Goal: Task Accomplishment & Management: Manage account settings

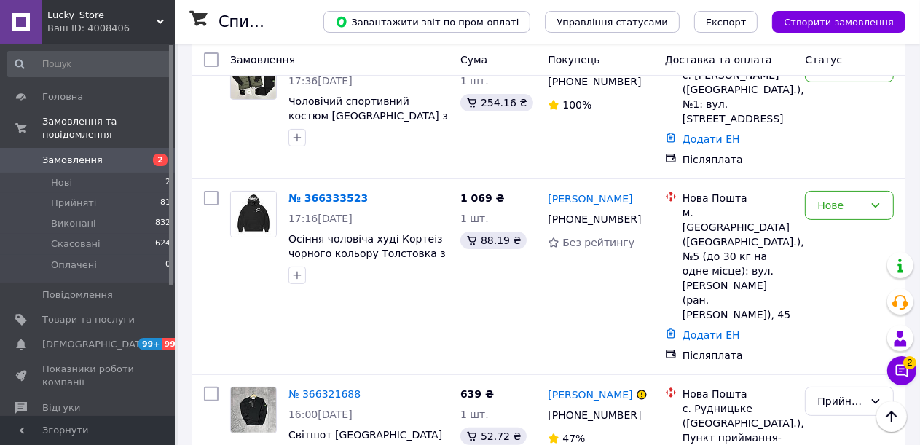
scroll to position [146, 0]
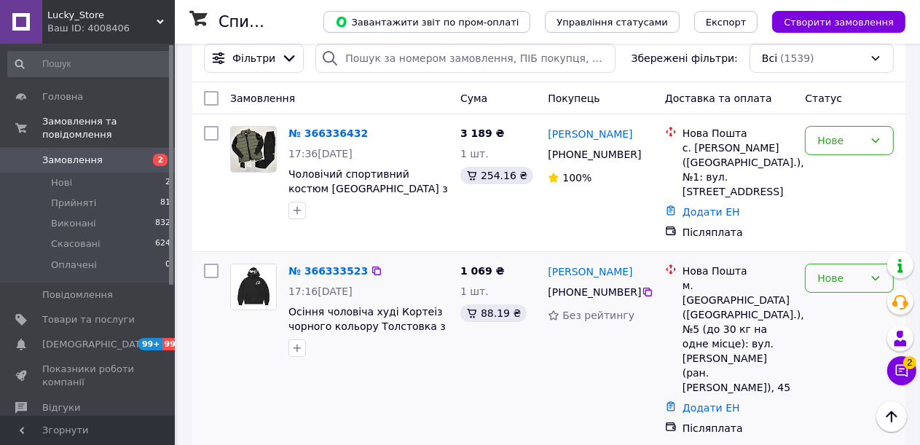
click at [876, 272] on icon at bounding box center [876, 278] width 12 height 12
click at [864, 295] on li "Прийнято" at bounding box center [849, 295] width 87 height 26
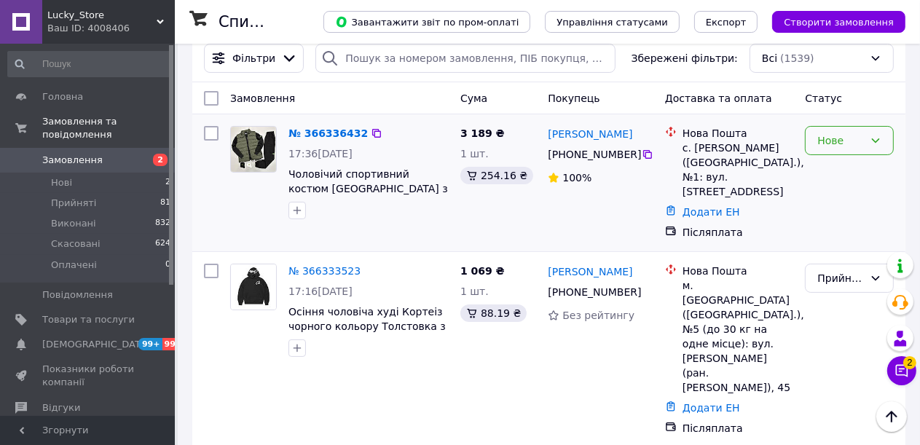
click at [875, 143] on icon at bounding box center [876, 141] width 12 height 12
click at [863, 170] on li "Прийнято" at bounding box center [849, 172] width 87 height 26
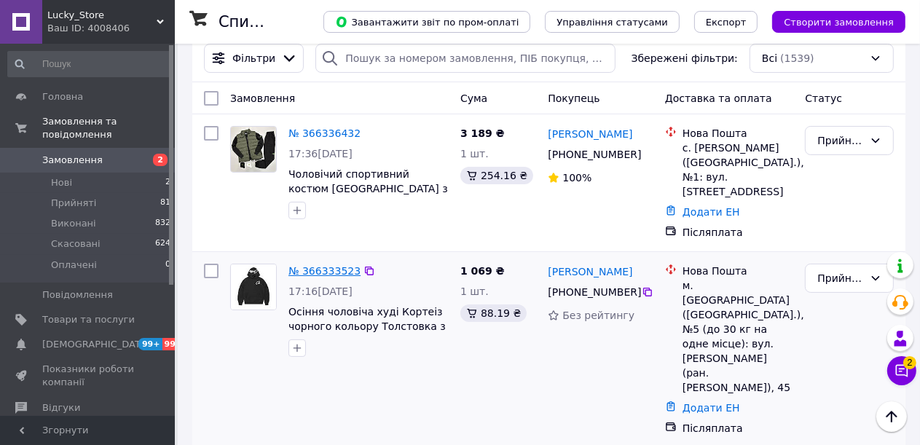
click at [313, 265] on link "№ 366333523" at bounding box center [324, 271] width 72 height 12
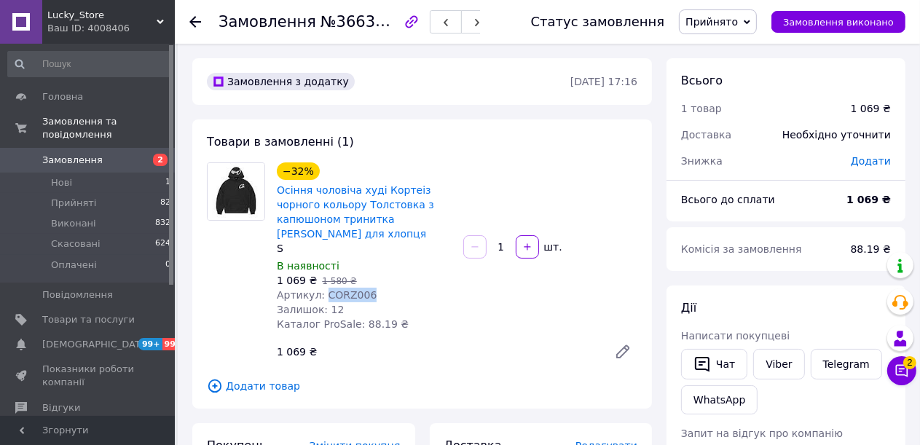
drag, startPoint x: 369, startPoint y: 294, endPoint x: 320, endPoint y: 296, distance: 48.8
click at [320, 296] on div "Артикул: CORZ006" at bounding box center [364, 295] width 175 height 15
copy span "CORZ006"
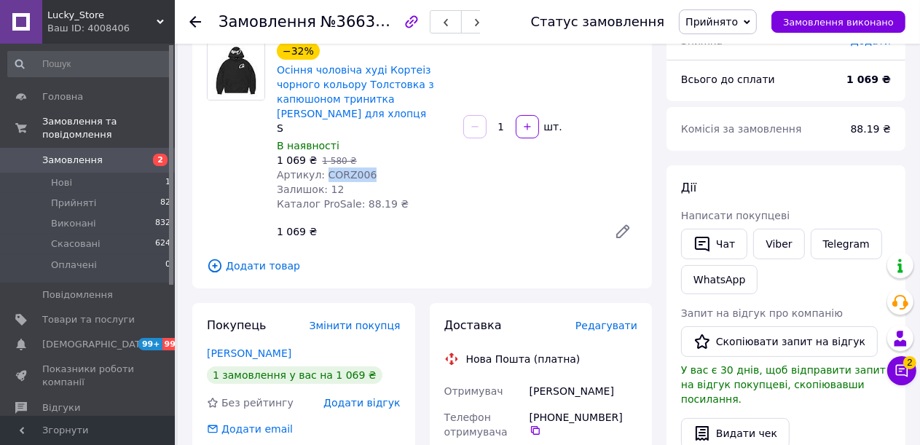
scroll to position [146, 0]
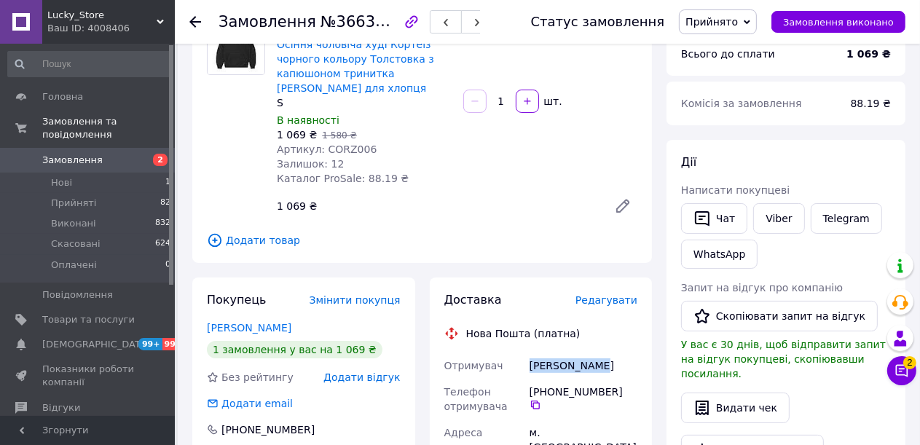
drag, startPoint x: 602, startPoint y: 370, endPoint x: 530, endPoint y: 363, distance: 71.7
click at [530, 363] on div "[PERSON_NAME]" at bounding box center [584, 365] width 114 height 26
copy div "[PERSON_NAME]"
click at [541, 399] on icon at bounding box center [535, 405] width 12 height 12
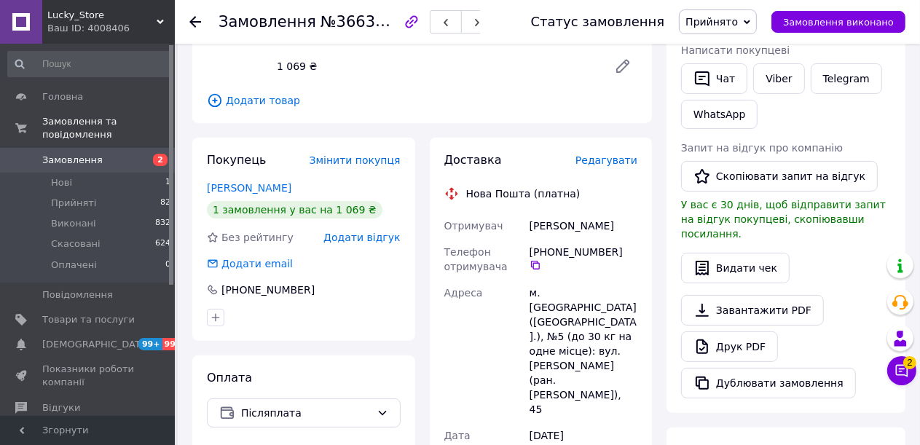
scroll to position [291, 0]
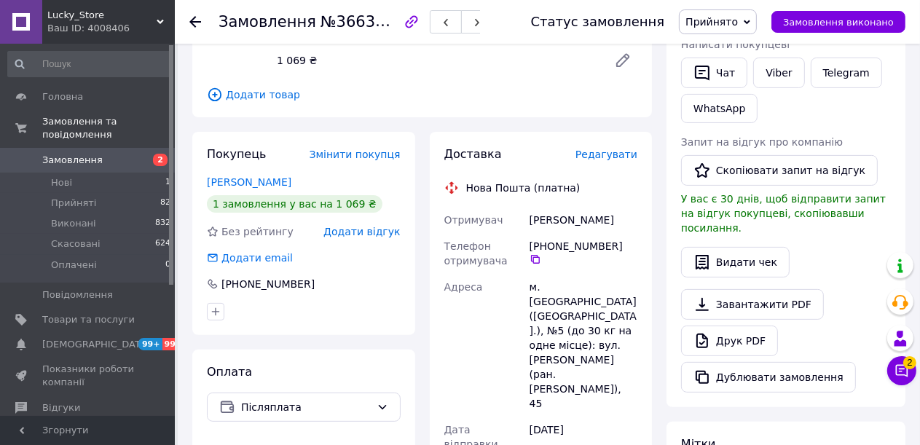
click at [553, 286] on div "м. [GEOGRAPHIC_DATA] ([GEOGRAPHIC_DATA].), №5 (до 30 кг на одне місце): вул. [P…" at bounding box center [584, 345] width 114 height 143
copy div "Черкаси"
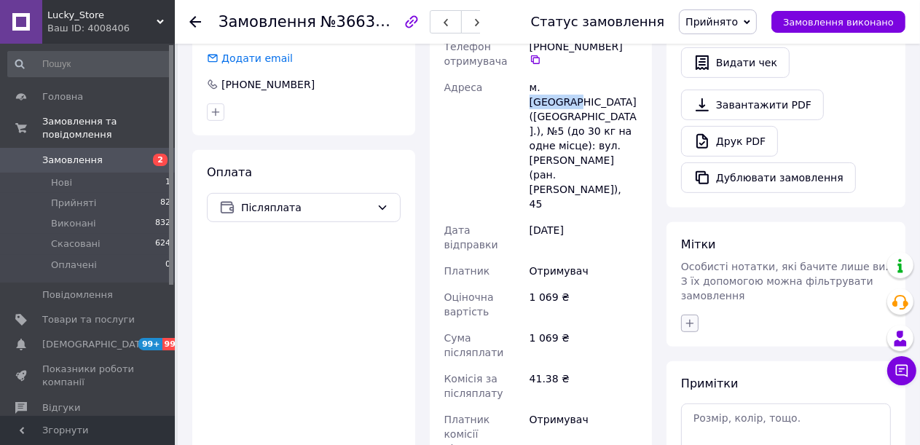
scroll to position [510, 0]
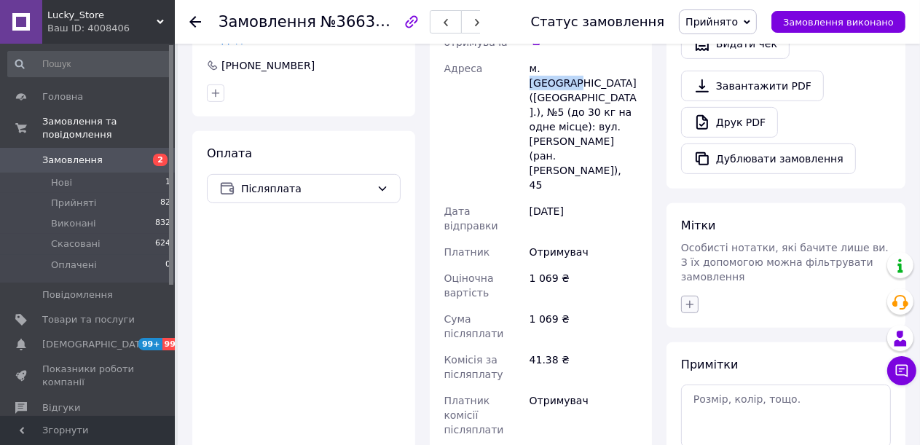
click at [686, 299] on icon "button" at bounding box center [690, 305] width 12 height 12
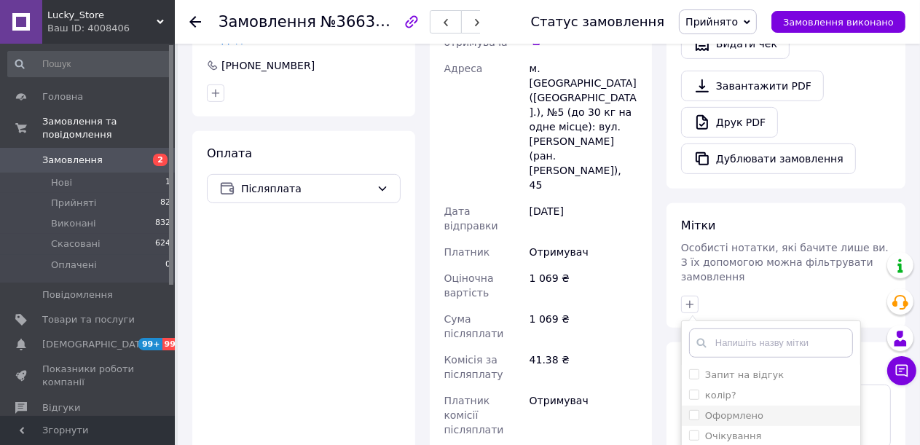
click at [693, 410] on input "Оформлено" at bounding box center [693, 414] width 9 height 9
checkbox input "true"
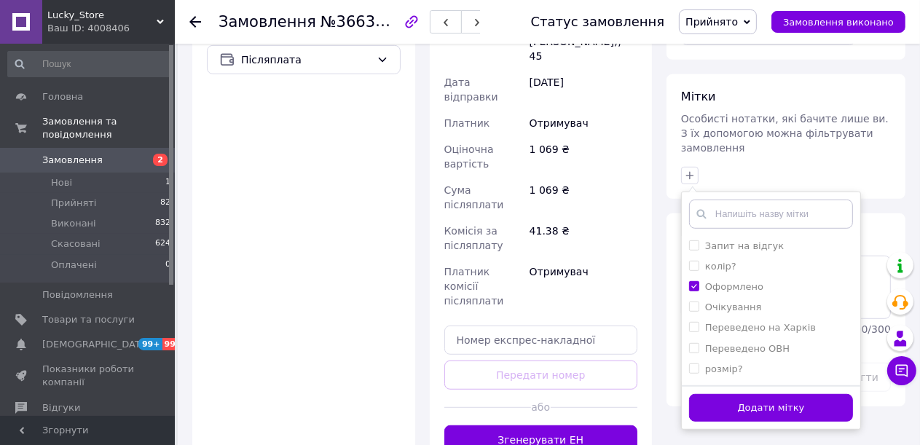
scroll to position [711, 0]
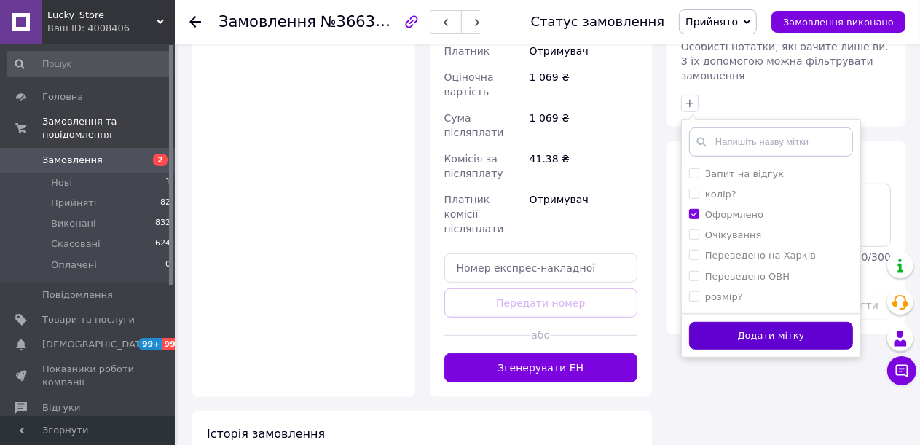
click at [711, 322] on button "Додати мітку" at bounding box center [771, 336] width 164 height 28
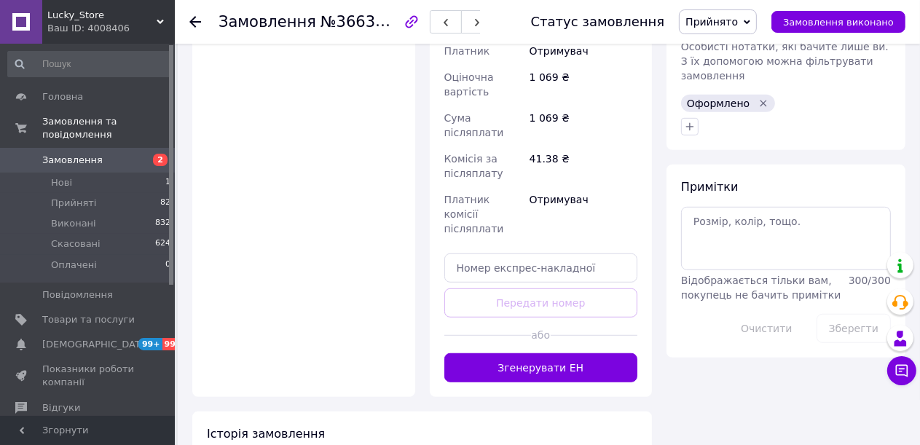
click at [84, 154] on span "Замовлення" at bounding box center [72, 160] width 60 height 13
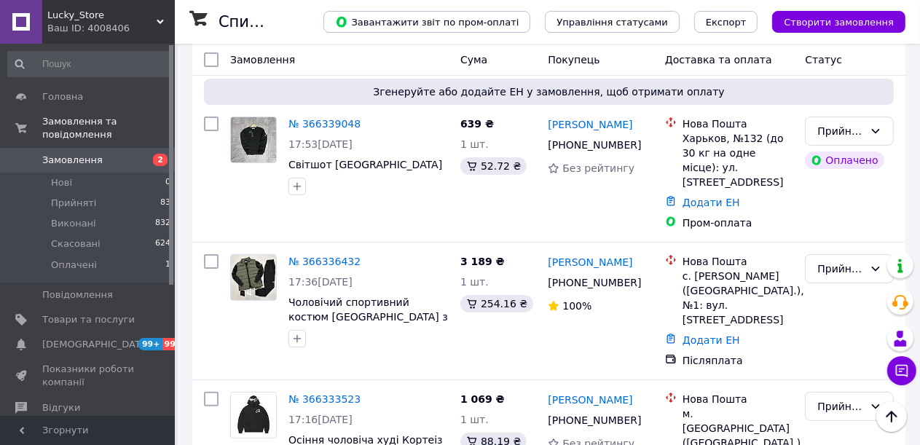
scroll to position [218, 0]
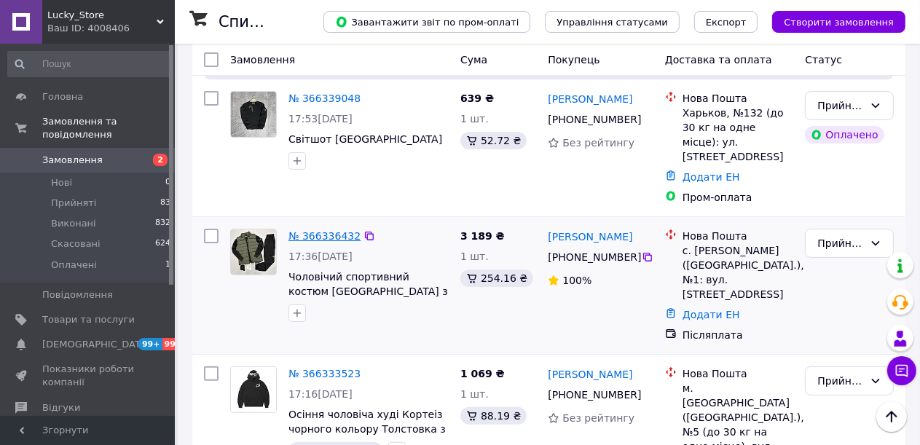
click at [309, 230] on link "№ 366336432" at bounding box center [324, 236] width 72 height 12
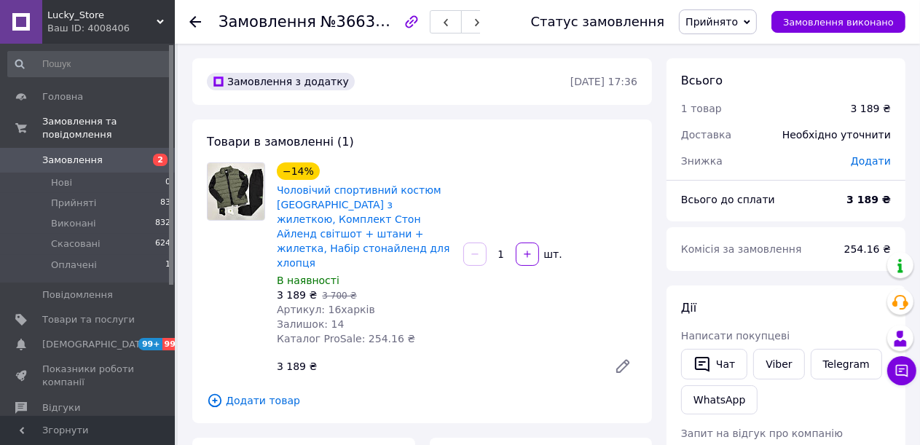
click at [97, 154] on span "Замовлення" at bounding box center [88, 160] width 92 height 13
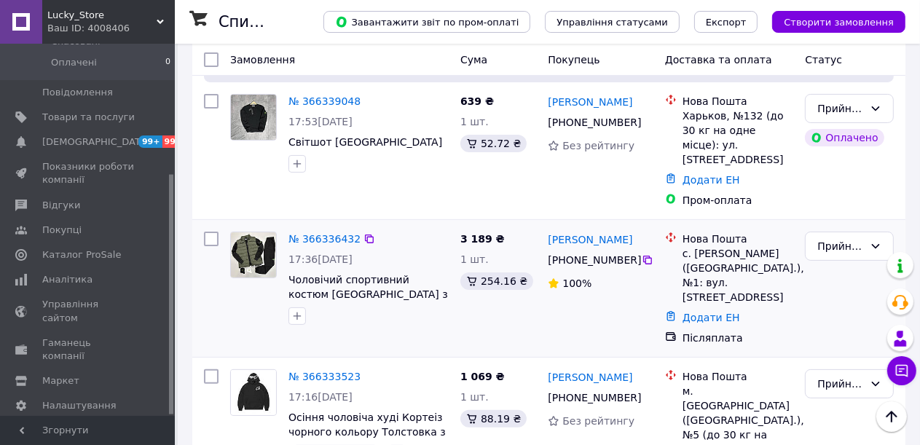
scroll to position [218, 0]
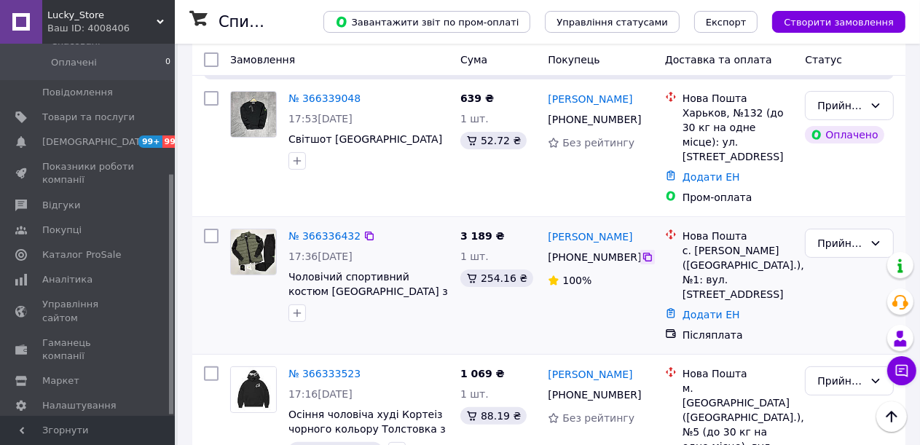
click at [642, 251] on icon at bounding box center [648, 257] width 12 height 12
drag, startPoint x: 287, startPoint y: 262, endPoint x: 398, endPoint y: 283, distance: 112.6
click at [398, 283] on div "№ 366336432 17:36[DATE] Чоловічий спортивний костюм [GEOGRAPHIC_DATA] з жилетко…" at bounding box center [369, 275] width 172 height 105
copy span "Чоловічий спортивний костюм [GEOGRAPHIC_DATA] з жилеткою"
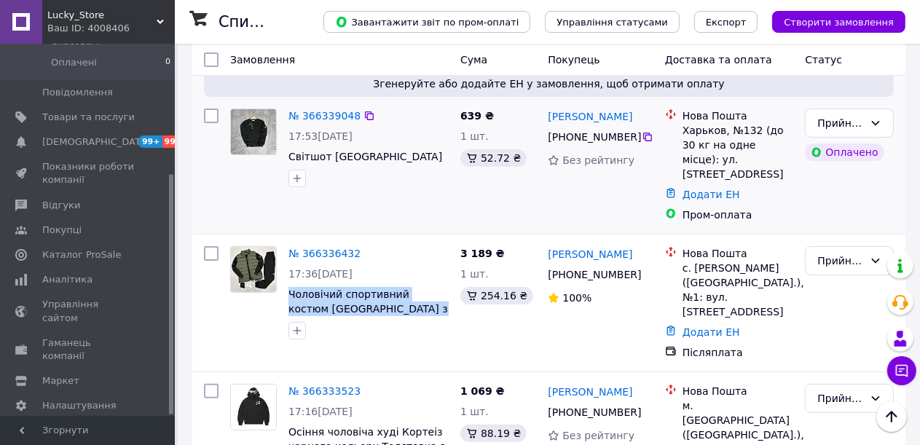
scroll to position [146, 0]
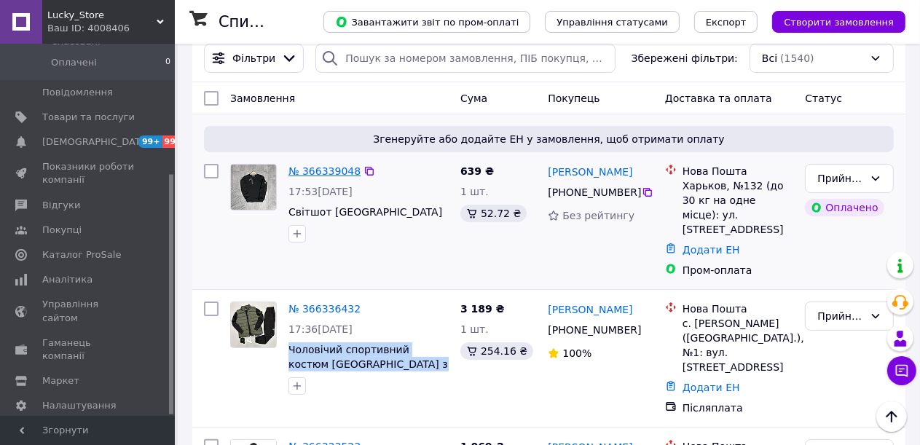
click at [317, 170] on link "№ 366339048" at bounding box center [324, 171] width 72 height 12
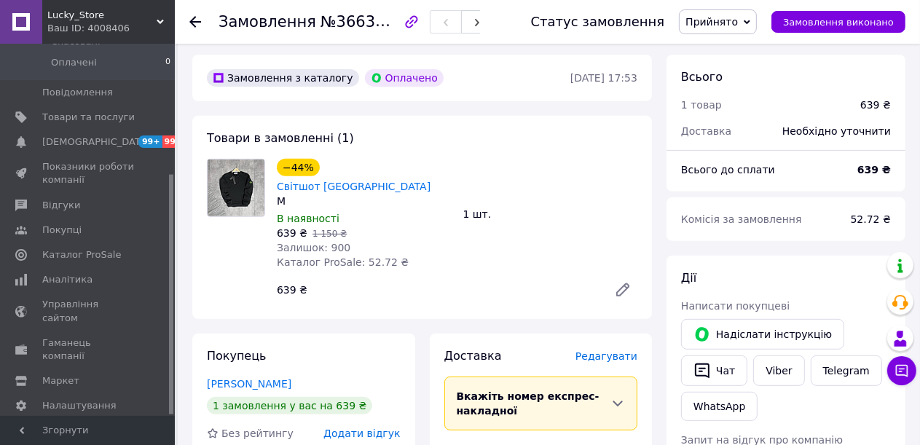
scroll to position [510, 0]
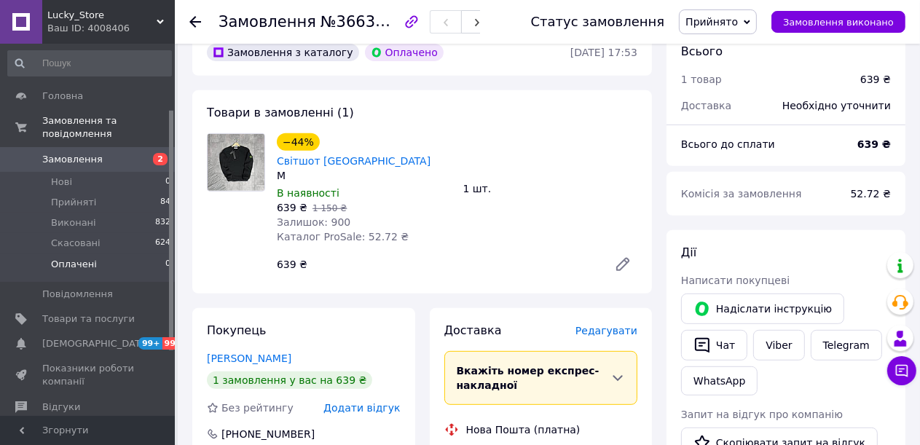
scroll to position [0, 0]
click at [81, 154] on span "Замовлення" at bounding box center [72, 160] width 60 height 13
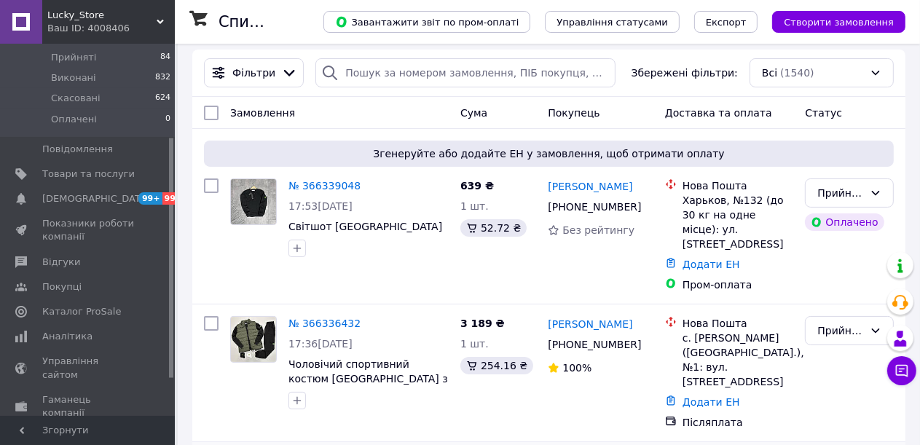
scroll to position [146, 0]
